Goal: Information Seeking & Learning: Learn about a topic

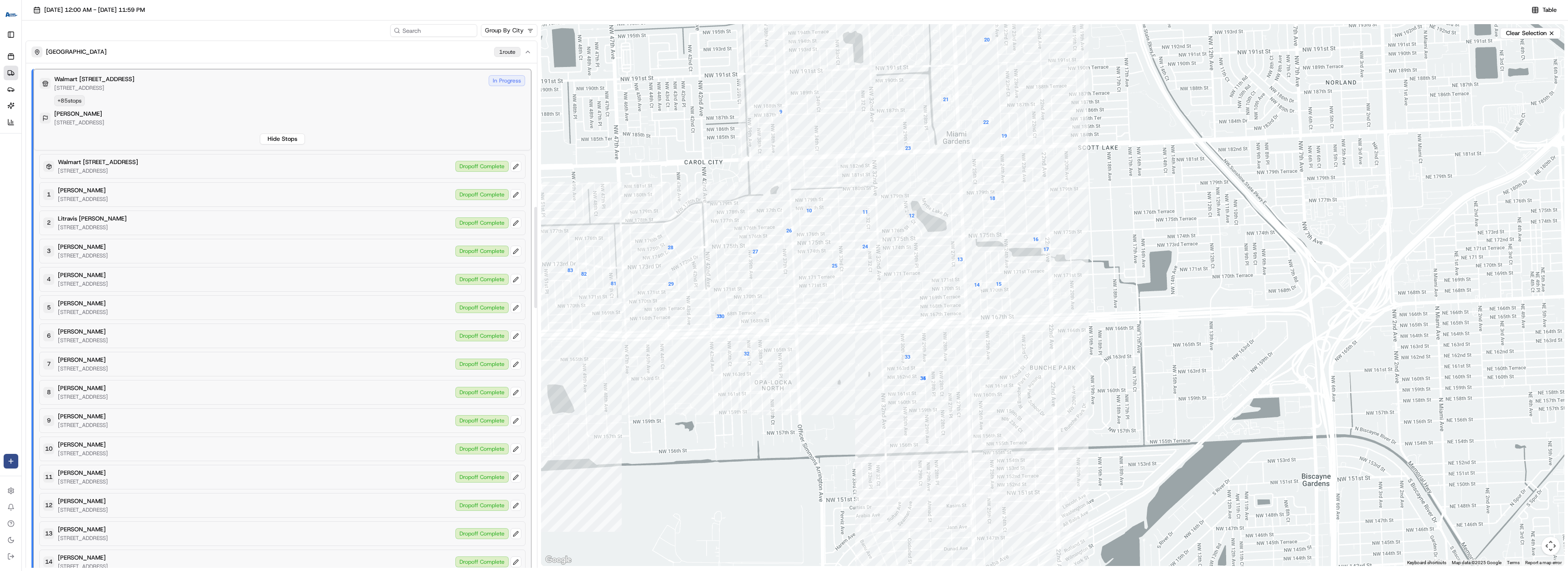
scroll to position [866, 0]
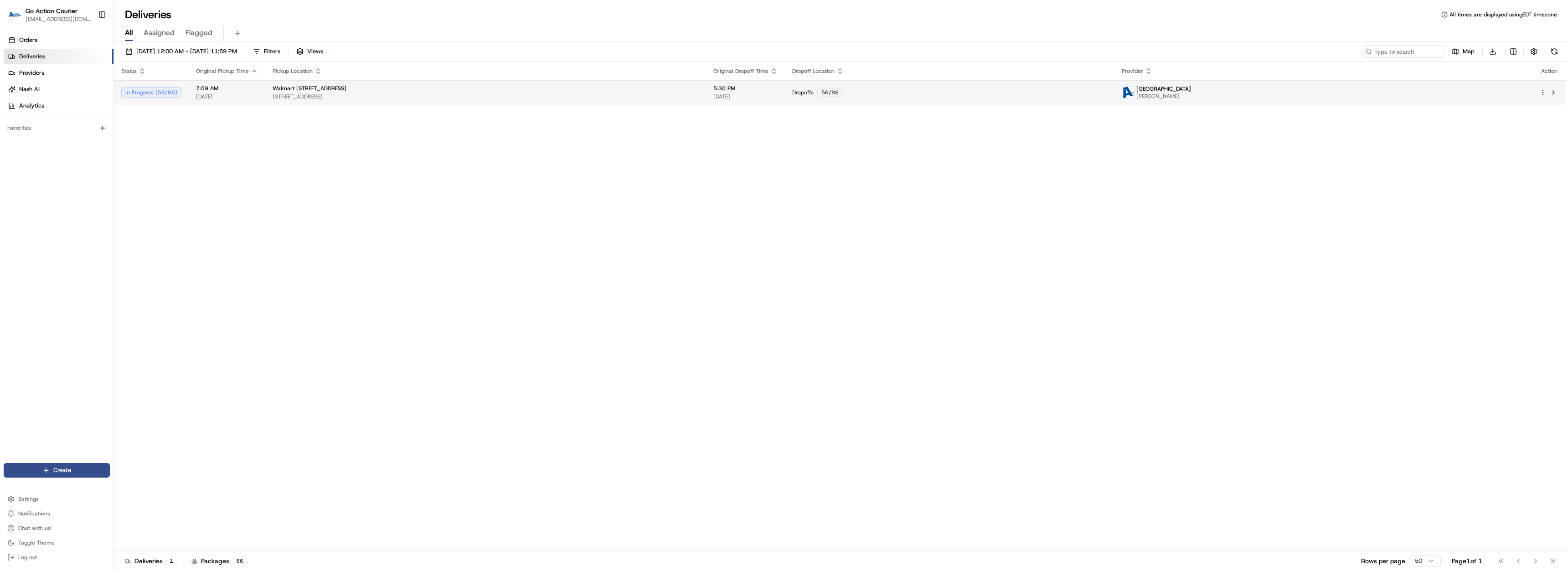
click at [674, 103] on td "Walmart [STREET_ADDRESS][GEOGRAPHIC_DATA][STREET_ADDRESS][GEOGRAPHIC_DATA]" at bounding box center [486, 93] width 441 height 24
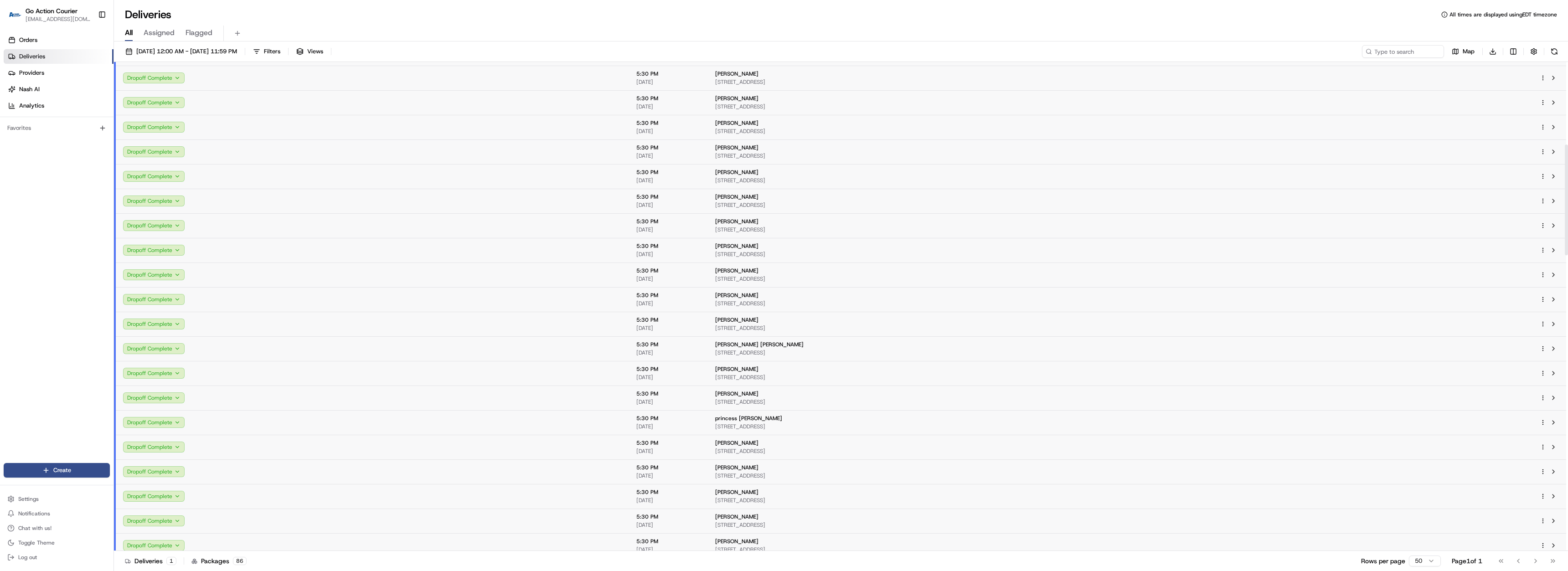
scroll to position [365, 0]
click at [1466, 57] on button "Map" at bounding box center [1463, 51] width 31 height 13
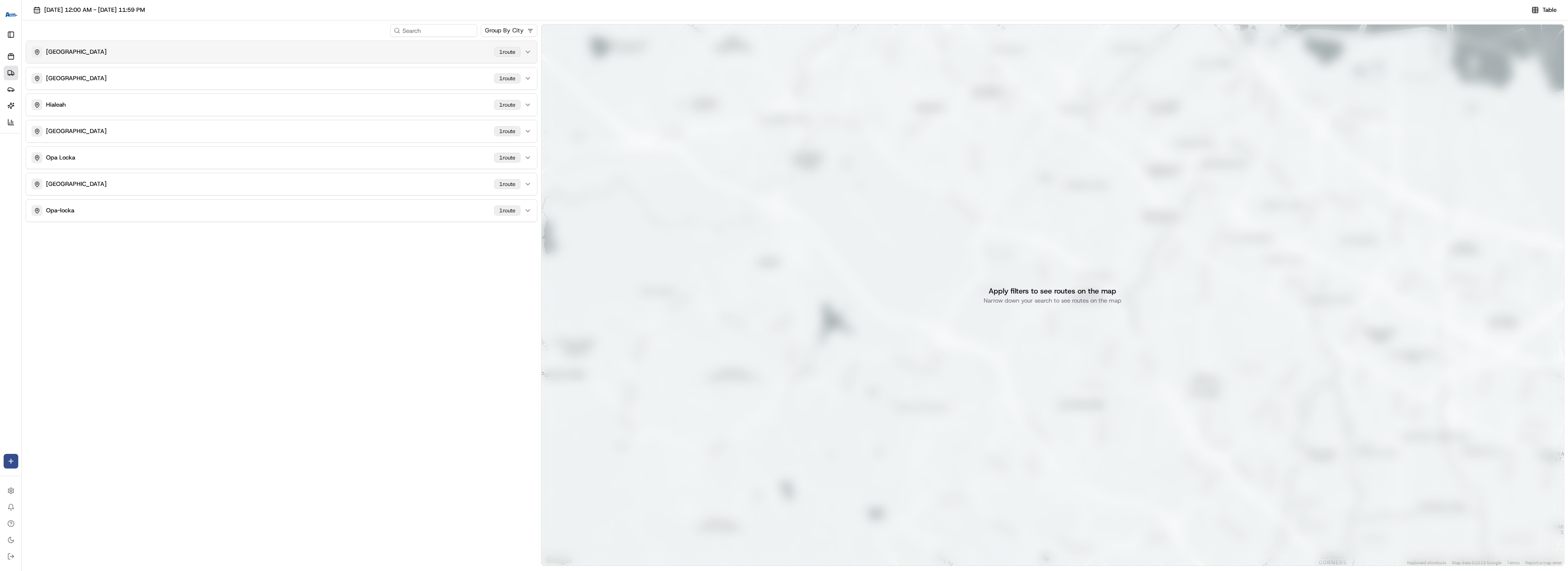
click at [377, 53] on div "MIAMI GARDENS 1 route" at bounding box center [276, 52] width 489 height 11
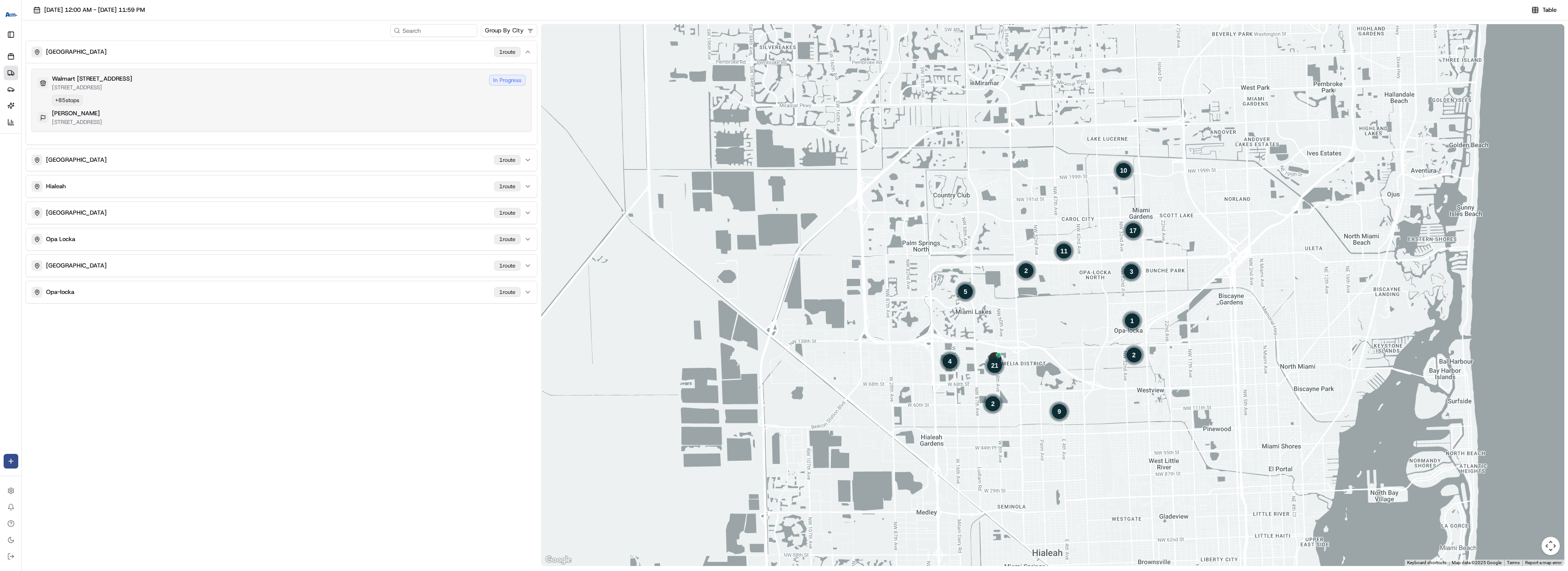
click at [310, 93] on div "Walmart [GEOGRAPHIC_DATA][STREET_ADDRESS][GEOGRAPHIC_DATA] In Progress + 85 sto…" at bounding box center [281, 100] width 488 height 51
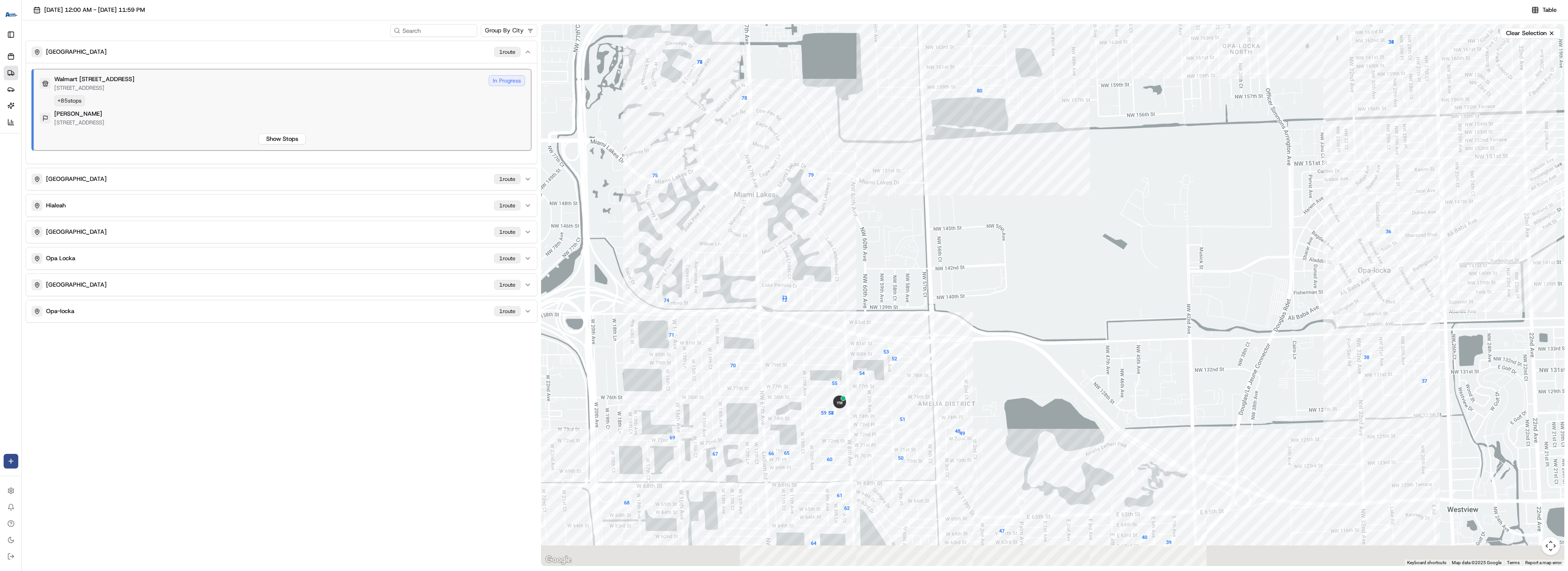
drag, startPoint x: 962, startPoint y: 310, endPoint x: 936, endPoint y: 348, distance: 46.0
click at [990, 301] on div at bounding box center [1052, 295] width 1023 height 542
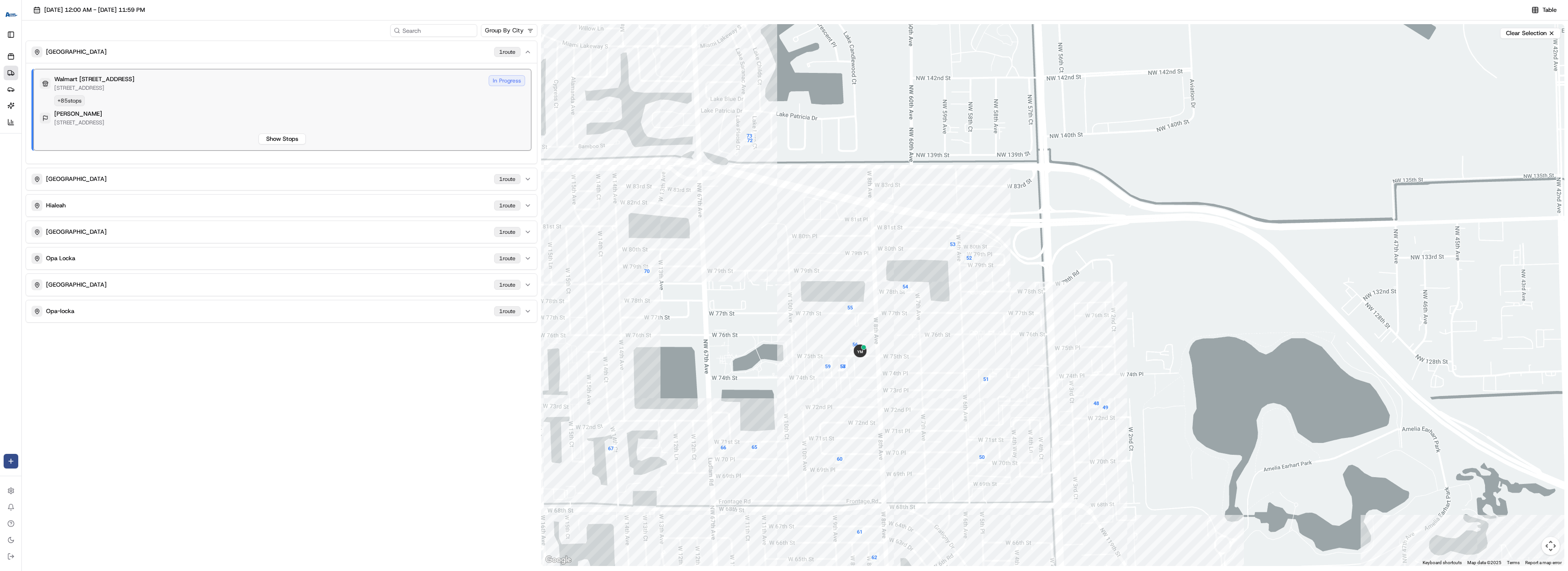
drag, startPoint x: 869, startPoint y: 398, endPoint x: 908, endPoint y: 365, distance: 51.1
click at [908, 365] on div at bounding box center [1052, 295] width 1023 height 542
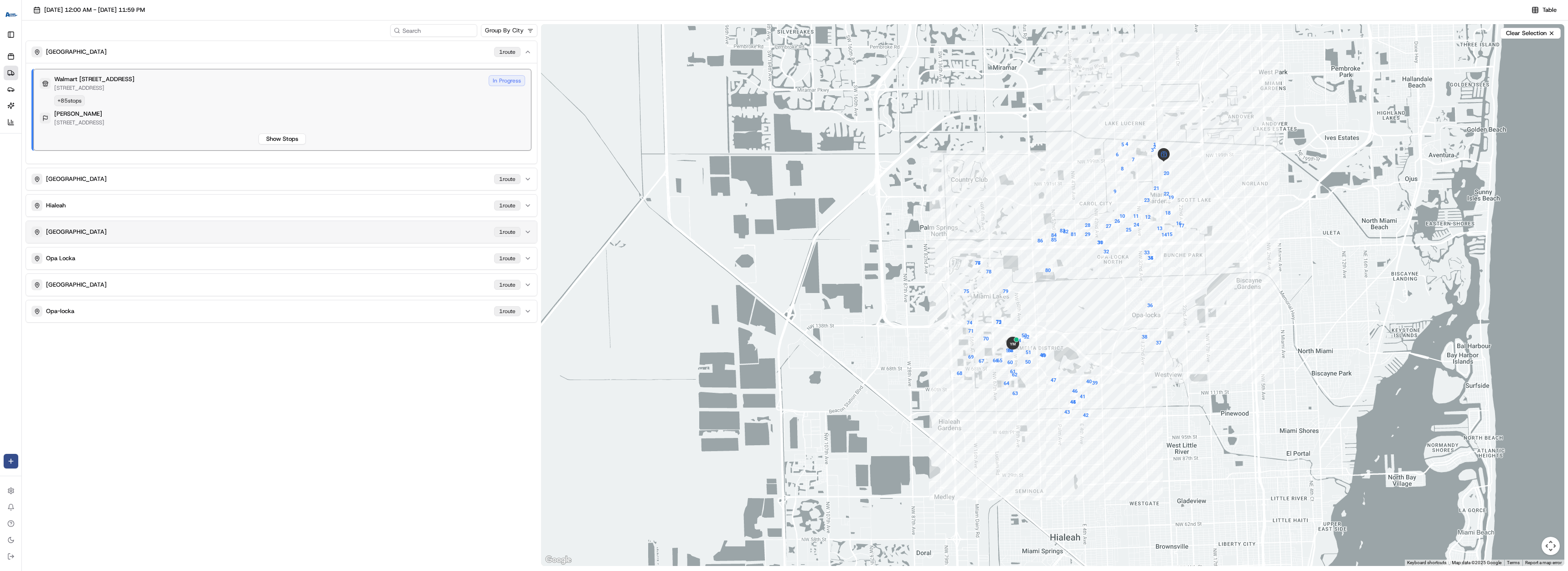
click at [427, 176] on div "[GEOGRAPHIC_DATA] 1 route" at bounding box center [276, 179] width 489 height 11
click at [342, 133] on div "Walmart [GEOGRAPHIC_DATA][STREET_ADDRESS][GEOGRAPHIC_DATA] In Progress + 85 sto…" at bounding box center [282, 136] width 486 height 69
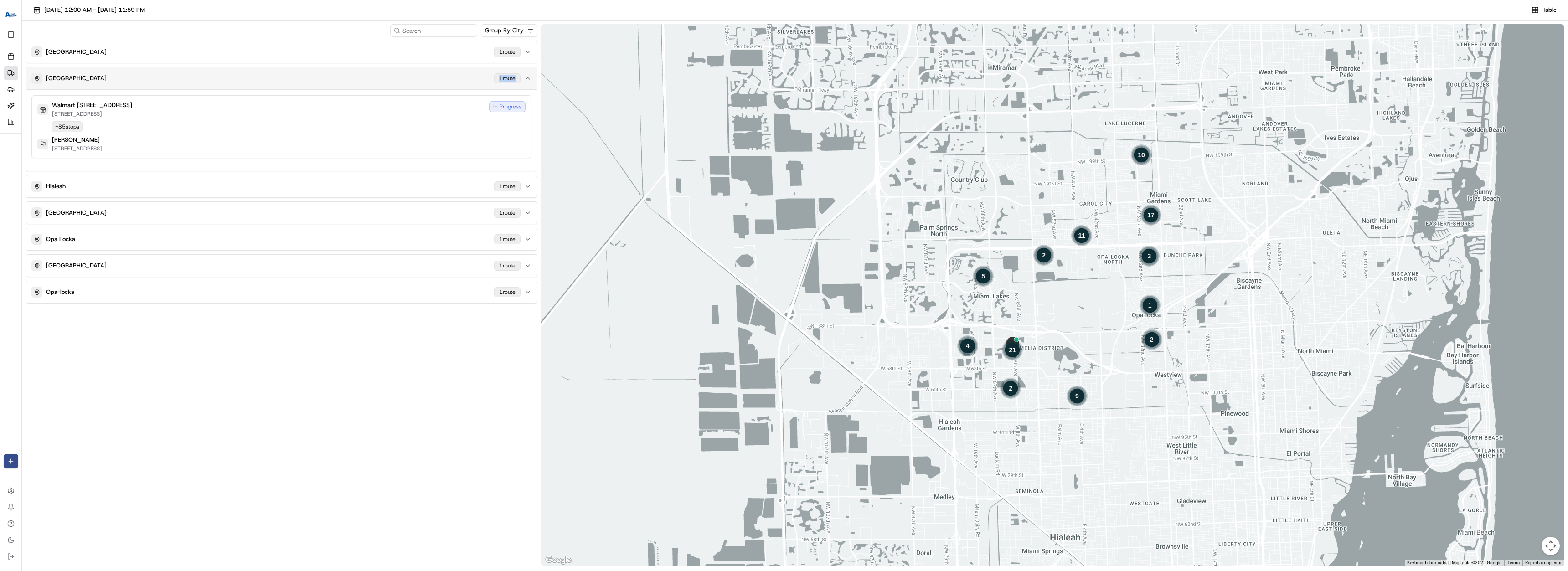
click at [348, 88] on div "[GEOGRAPHIC_DATA] 1 route Walmart [STREET_ADDRESS][GEOGRAPHIC_DATA][STREET_ADDR…" at bounding box center [281, 119] width 512 height 104
click at [344, 82] on div "[GEOGRAPHIC_DATA] 1 route" at bounding box center [276, 79] width 489 height 11
click at [331, 79] on div "[GEOGRAPHIC_DATA] 1 route" at bounding box center [276, 79] width 489 height 11
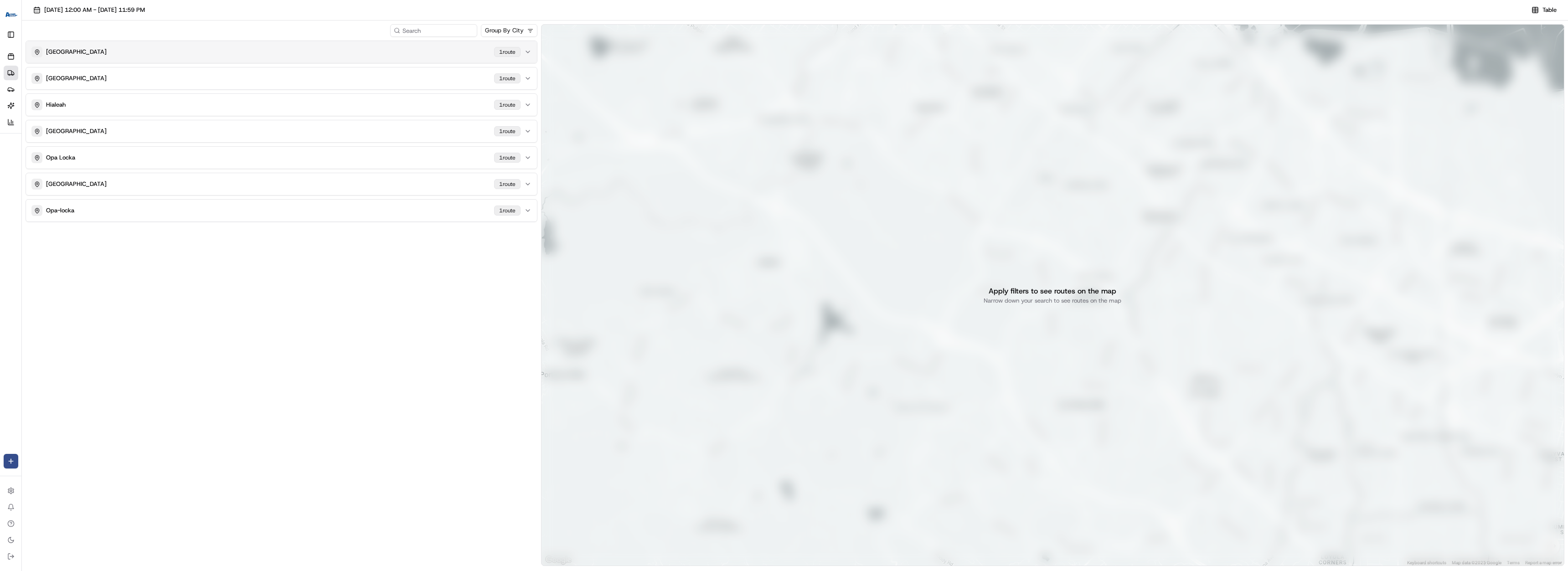
click at [338, 43] on button "MIAMI GARDENS 1 route" at bounding box center [281, 52] width 511 height 22
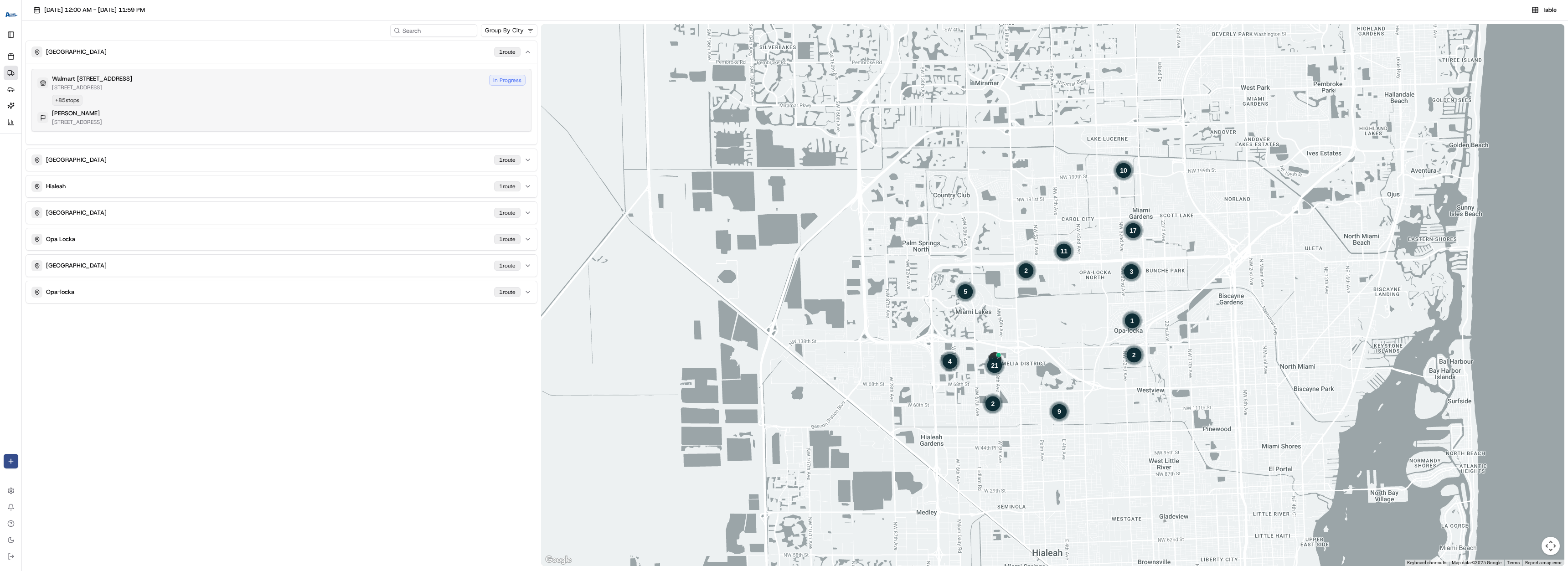
click at [326, 110] on div "[PERSON_NAME] [STREET_ADDRESS]" at bounding box center [281, 117] width 488 height 16
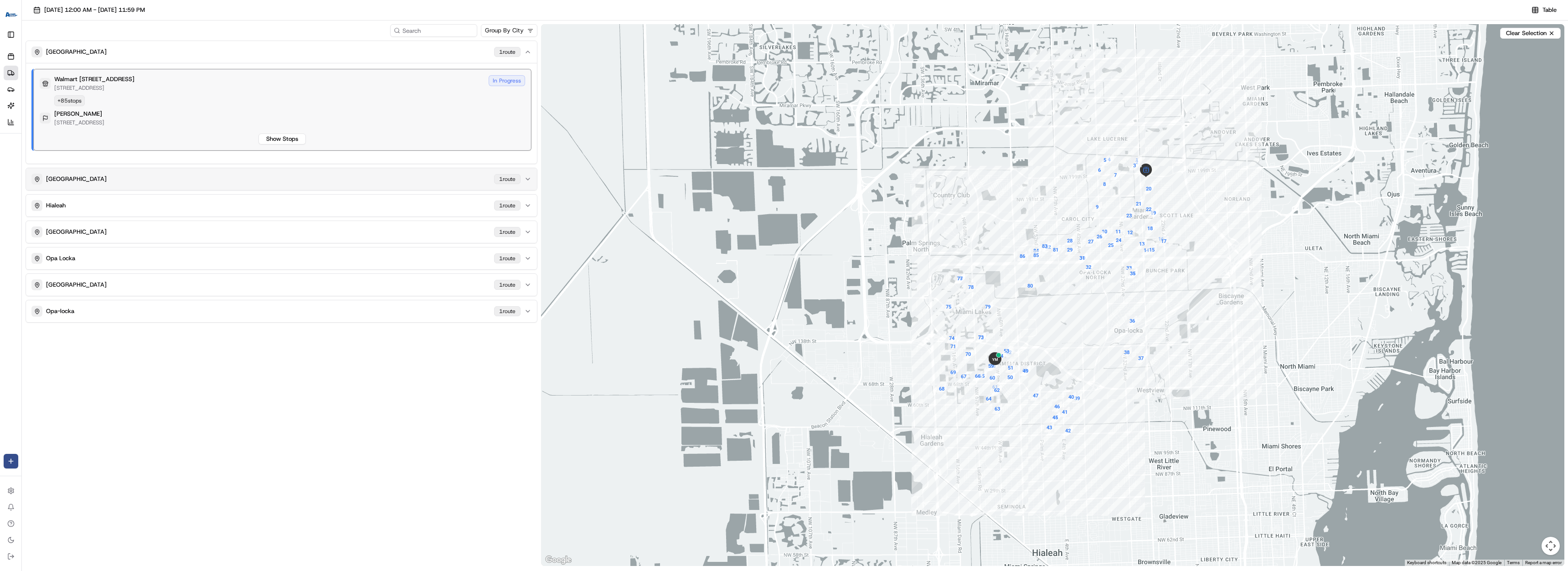
click at [362, 188] on button "[GEOGRAPHIC_DATA] 1 route" at bounding box center [281, 179] width 511 height 22
click at [359, 150] on div "[PERSON_NAME] [STREET_ADDRESS]" at bounding box center [282, 144] width 486 height 16
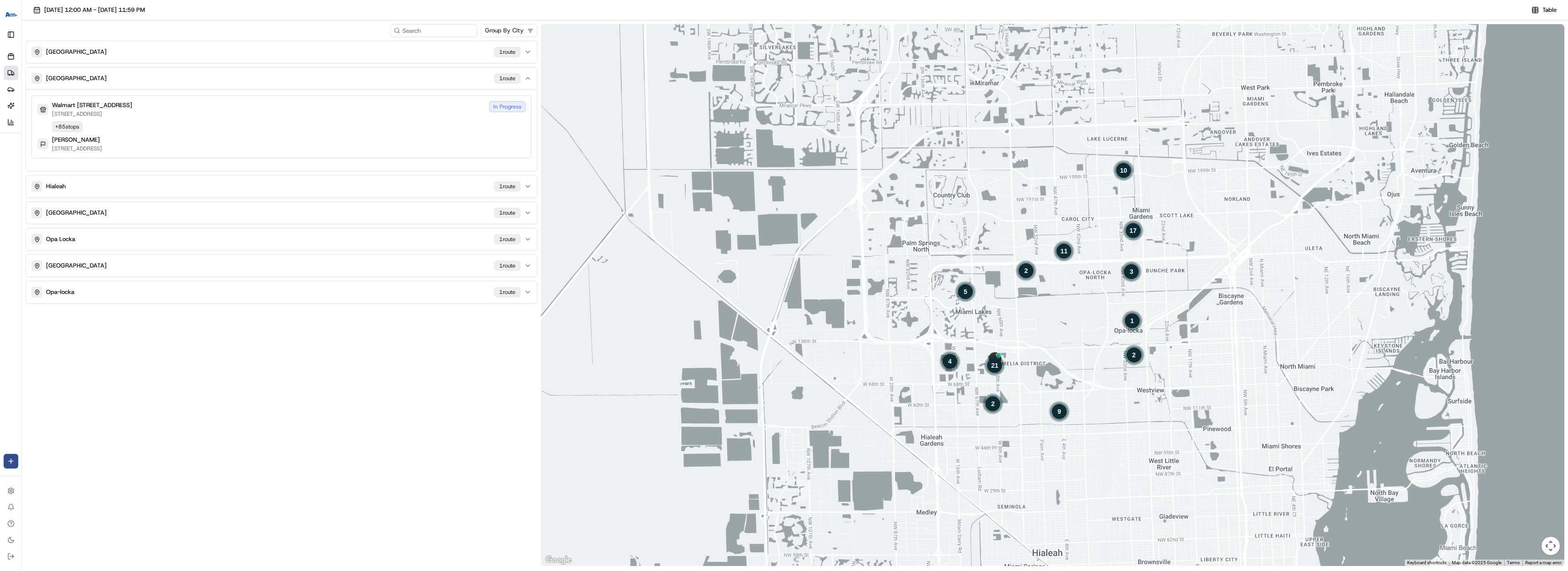
click at [365, 194] on button "Hialeah 1 route" at bounding box center [281, 186] width 511 height 22
click at [356, 58] on button "MIAMI GARDENS 1 route" at bounding box center [281, 52] width 511 height 22
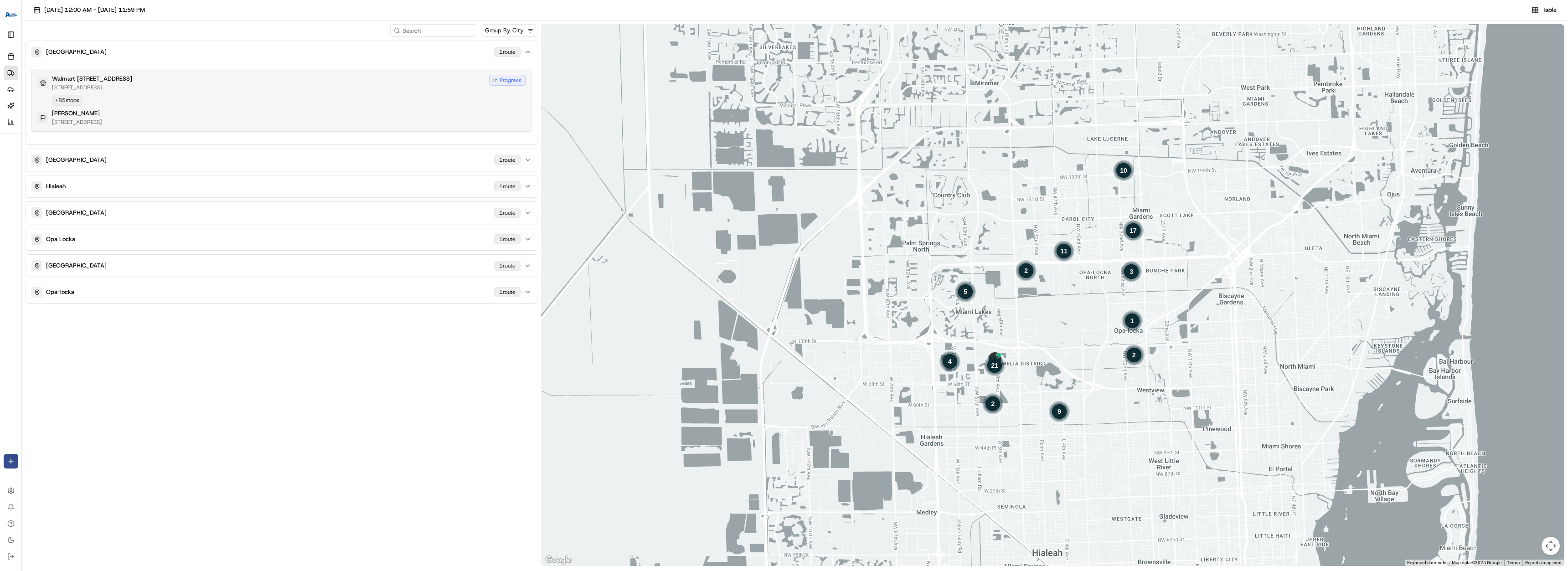
click at [327, 75] on div "Walmart [STREET_ADDRESS][GEOGRAPHIC_DATA][STREET_ADDRESS][GEOGRAPHIC_DATA] In P…" at bounding box center [281, 83] width 488 height 16
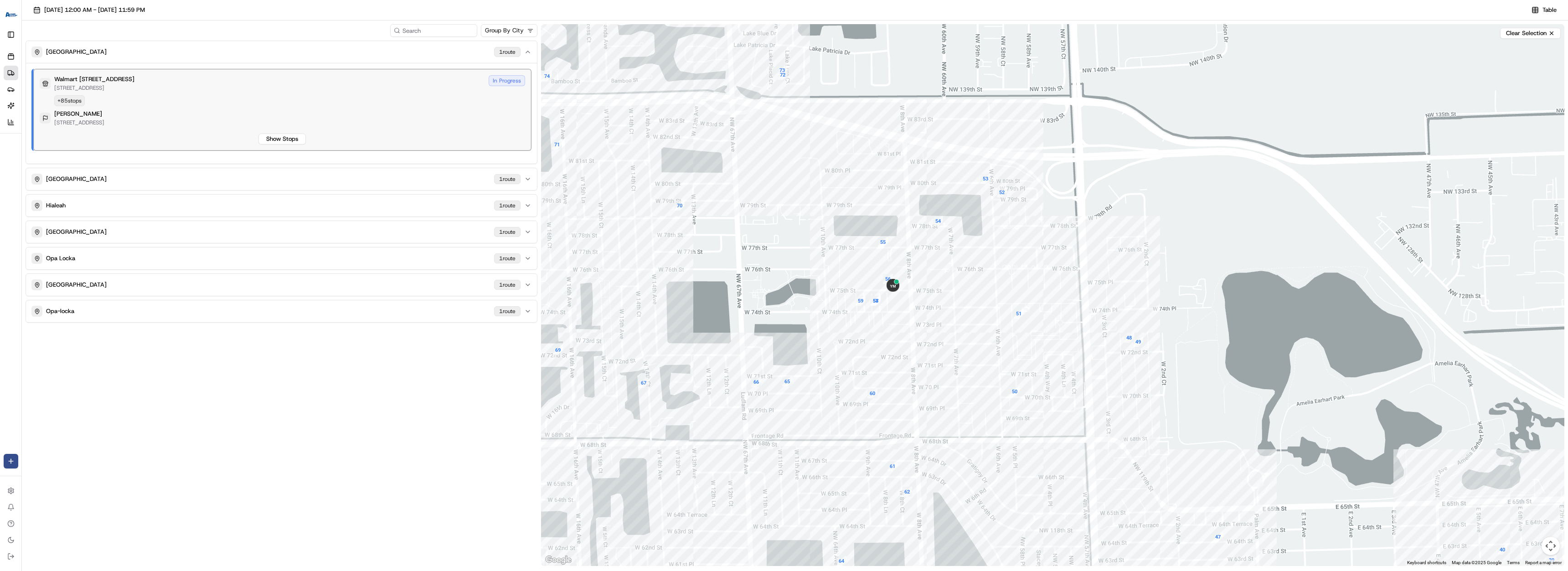
drag, startPoint x: 950, startPoint y: 311, endPoint x: 979, endPoint y: 294, distance: 33.6
click at [979, 294] on div at bounding box center [1052, 295] width 1023 height 542
